Goal: Information Seeking & Learning: Learn about a topic

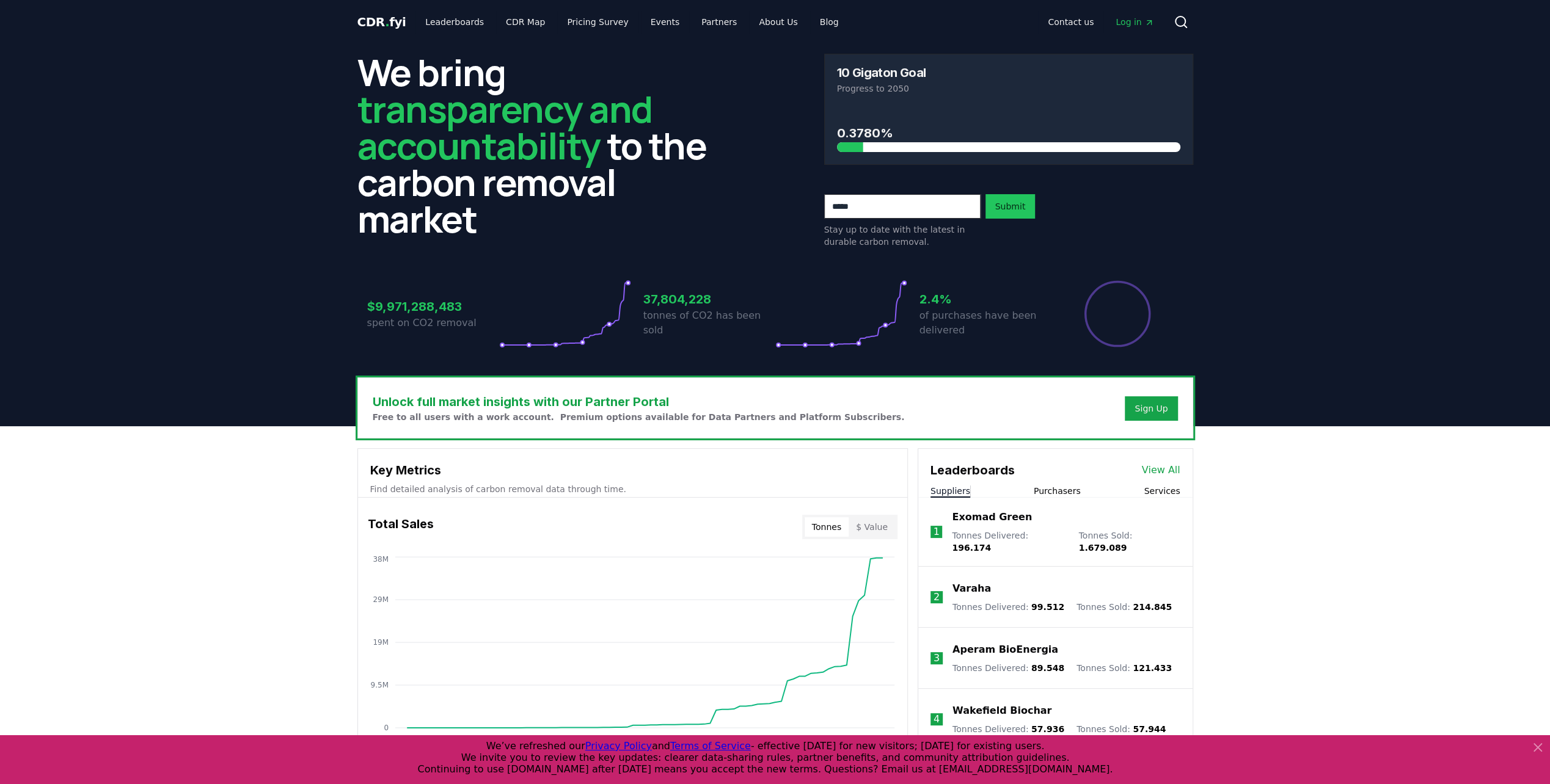
click at [707, 302] on h3 "37,804,228" at bounding box center [710, 299] width 132 height 18
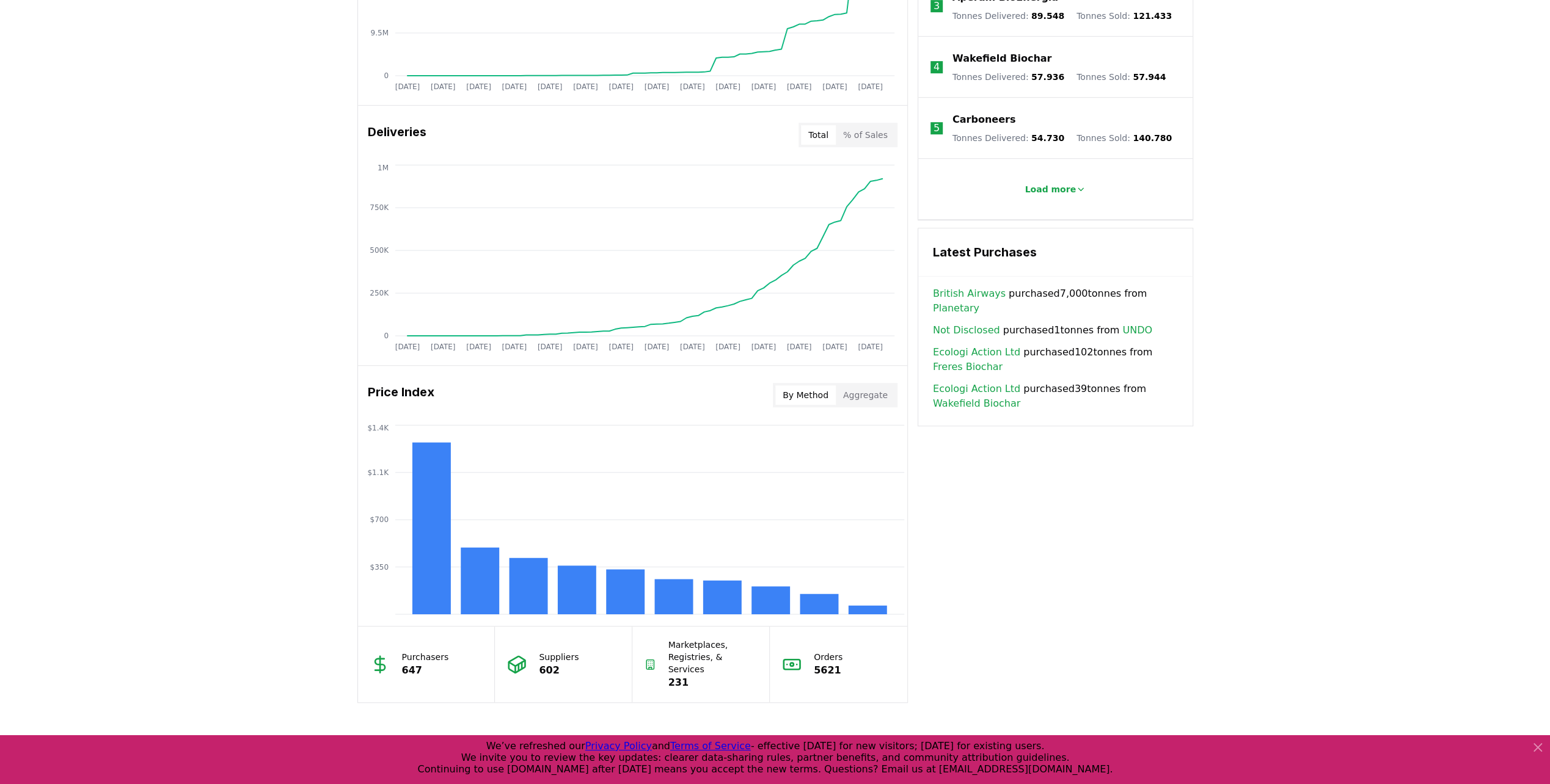
scroll to position [618, 0]
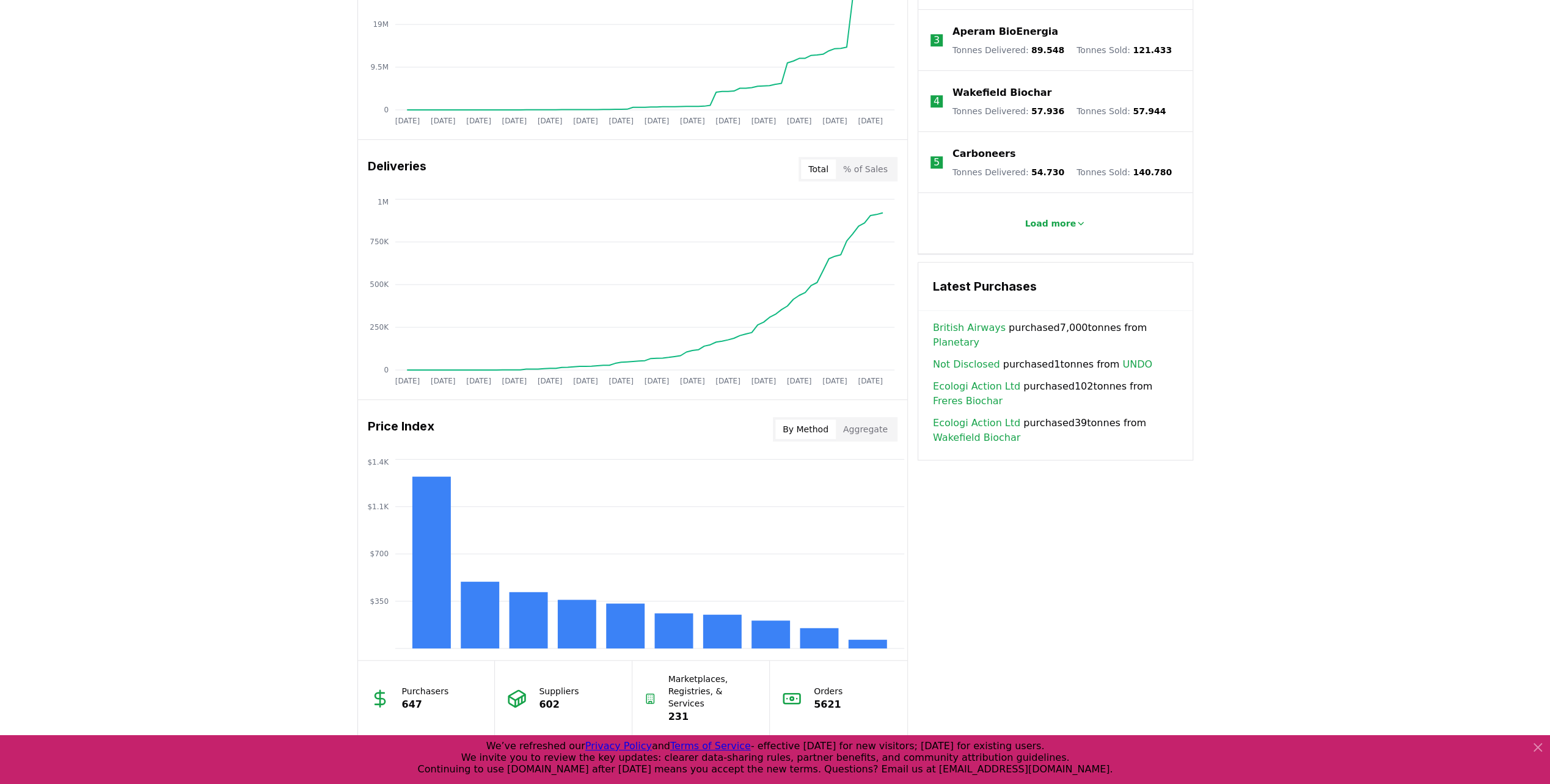
click at [979, 335] on link "Planetary" at bounding box center [956, 342] width 47 height 14
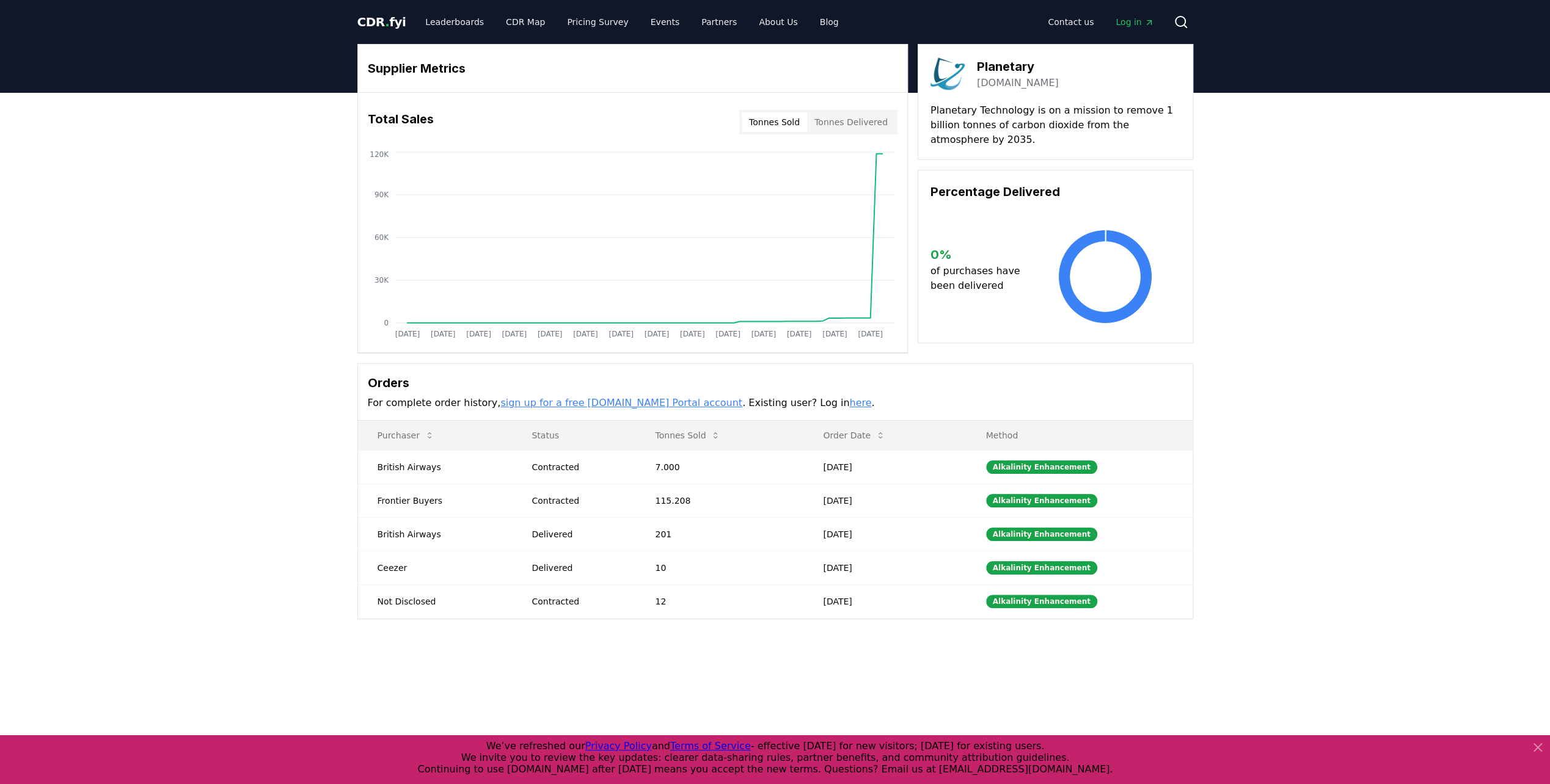
click at [1021, 88] on link "[DOMAIN_NAME]" at bounding box center [1018, 83] width 82 height 14
click at [288, 275] on div "Supplier Metrics Total Sales Tonnes Sold Tonnes Delivered Jan 2019 Jul 2019 Jan…" at bounding box center [775, 381] width 1550 height 575
